Goal: Browse casually

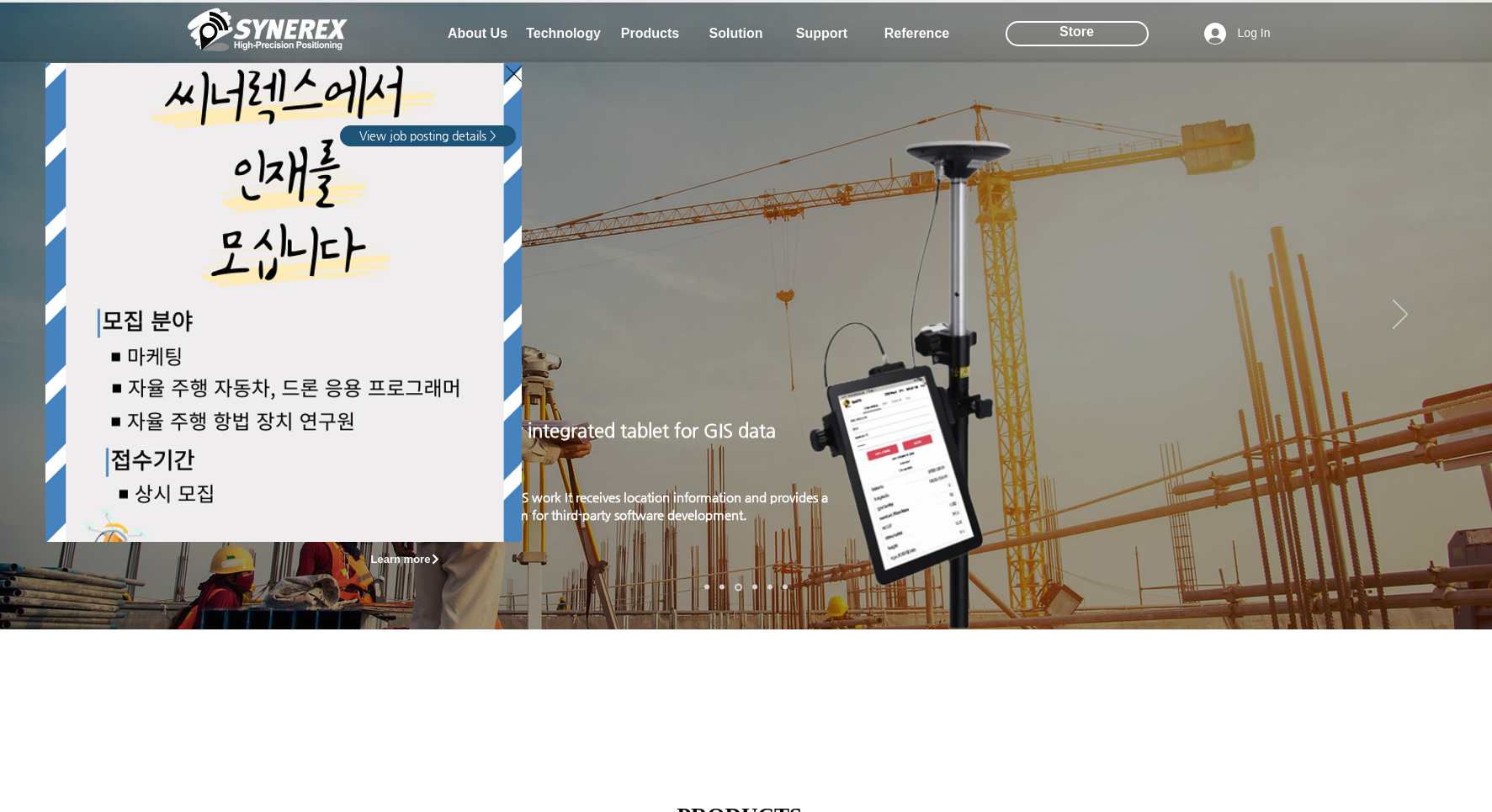
click at [1455, 323] on div "LimX Dinamics" at bounding box center [746, 406] width 1492 height 812
click at [1074, 41] on div "LimX Dinamics" at bounding box center [746, 406] width 1492 height 812
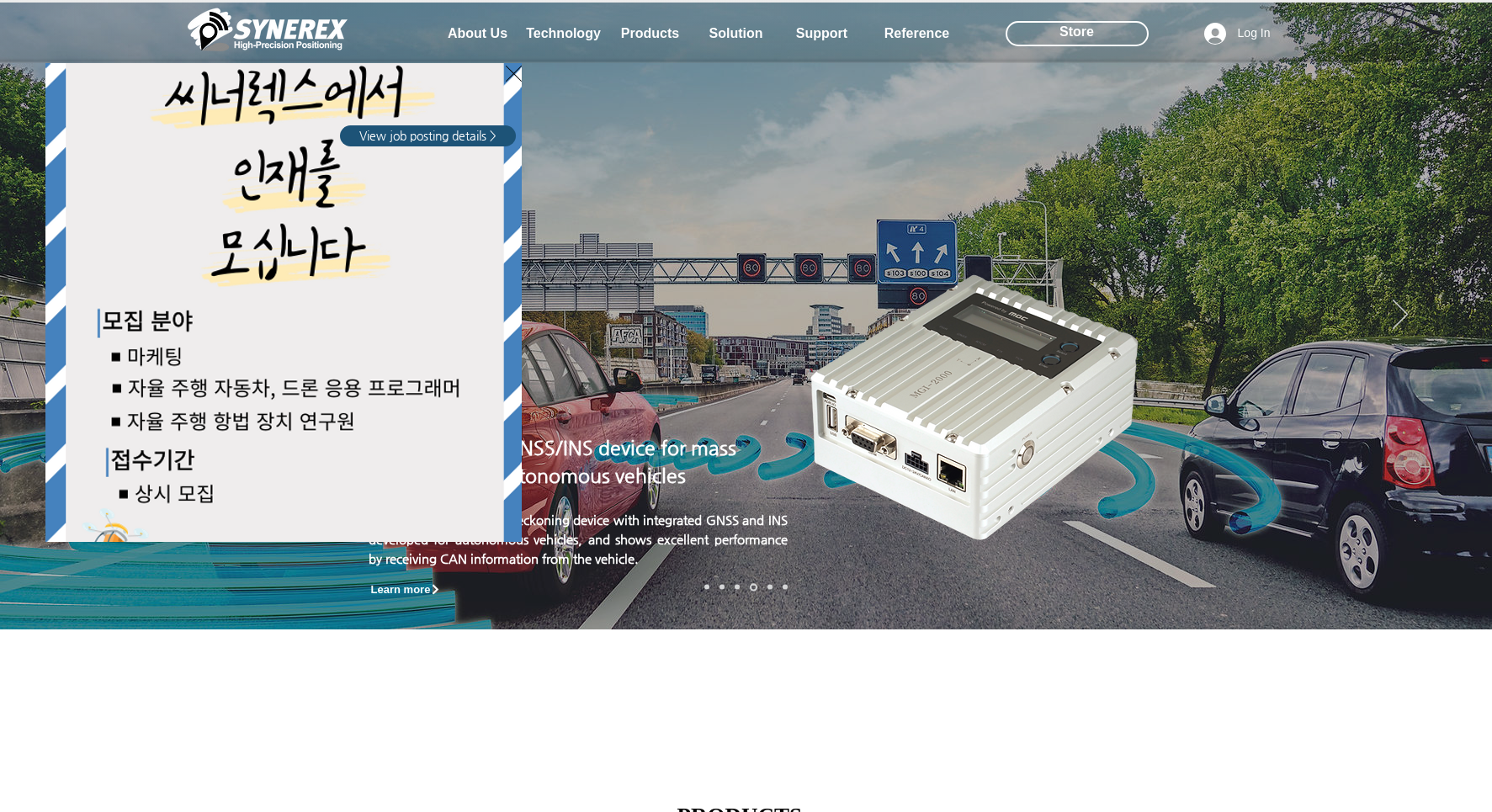
click at [1074, 36] on div "LimX Dinamics" at bounding box center [746, 406] width 1492 height 812
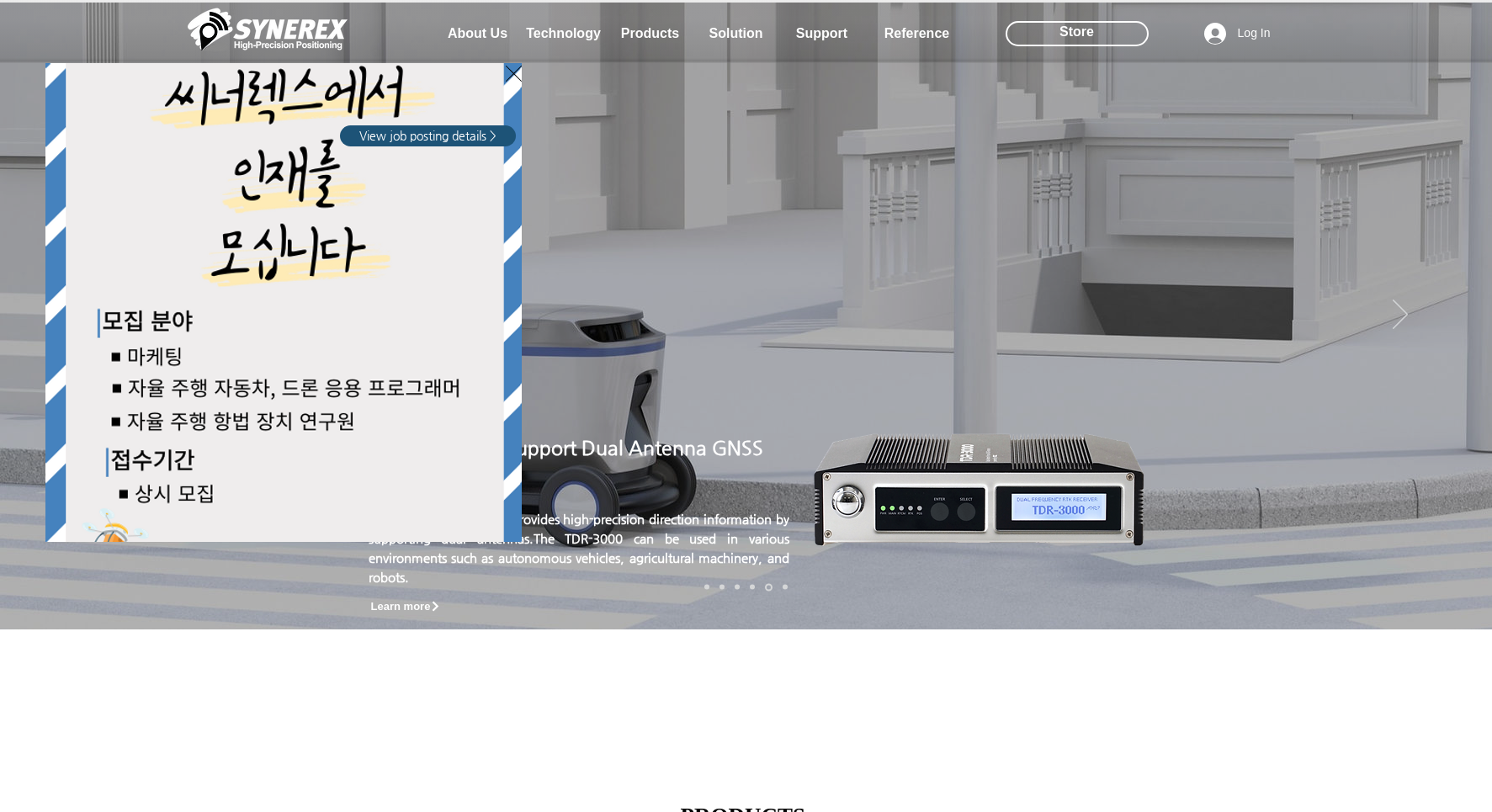
click at [466, 35] on div "LimX Dinamics" at bounding box center [746, 406] width 1492 height 812
click at [1456, 327] on div "LimX Dinamics" at bounding box center [746, 406] width 1492 height 812
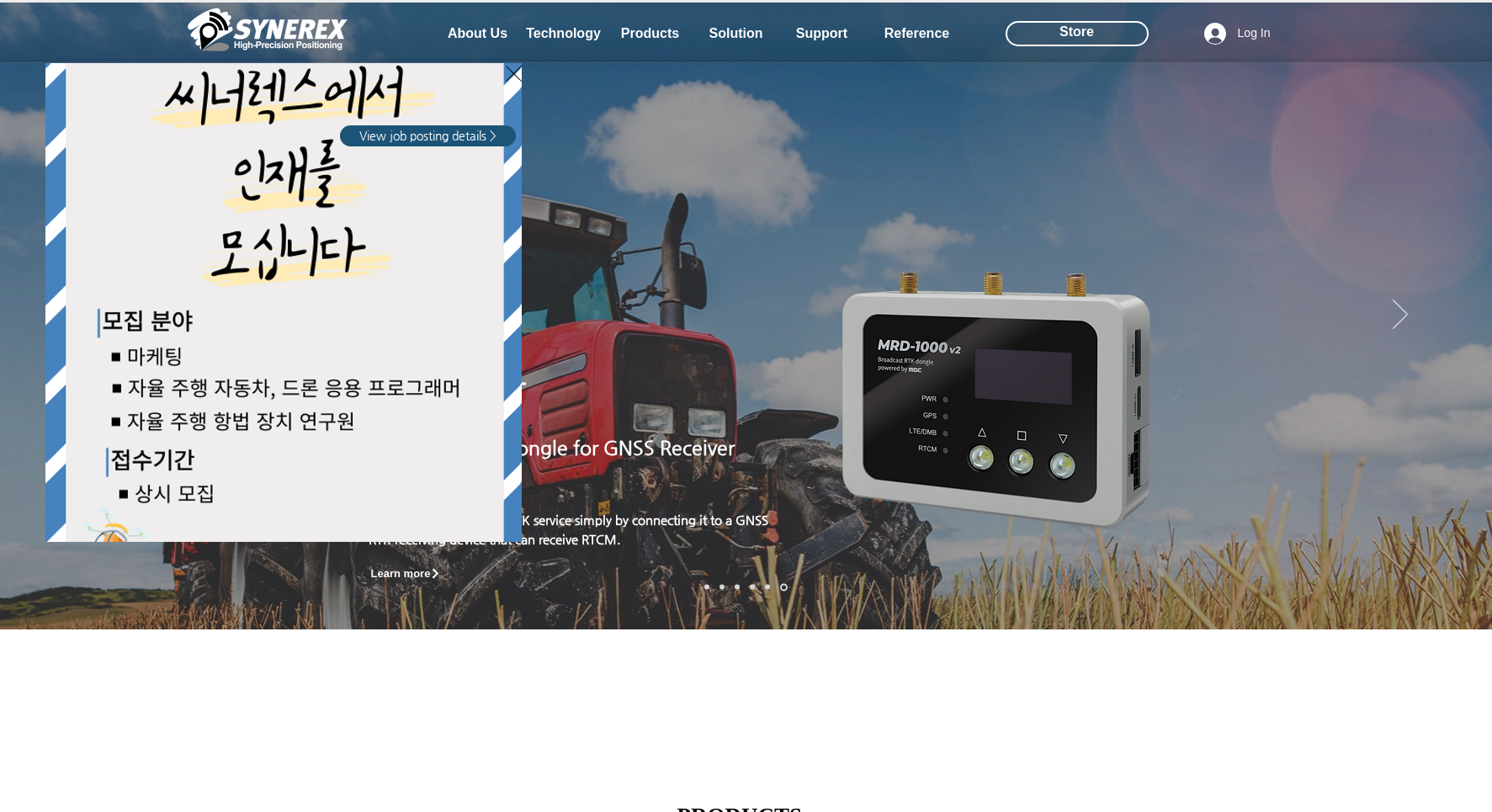
click at [841, 169] on div "LimX Dinamics" at bounding box center [746, 406] width 1492 height 812
click at [483, 51] on div "LimX Dinamics" at bounding box center [746, 406] width 1492 height 812
